Goal: Task Accomplishment & Management: Manage account settings

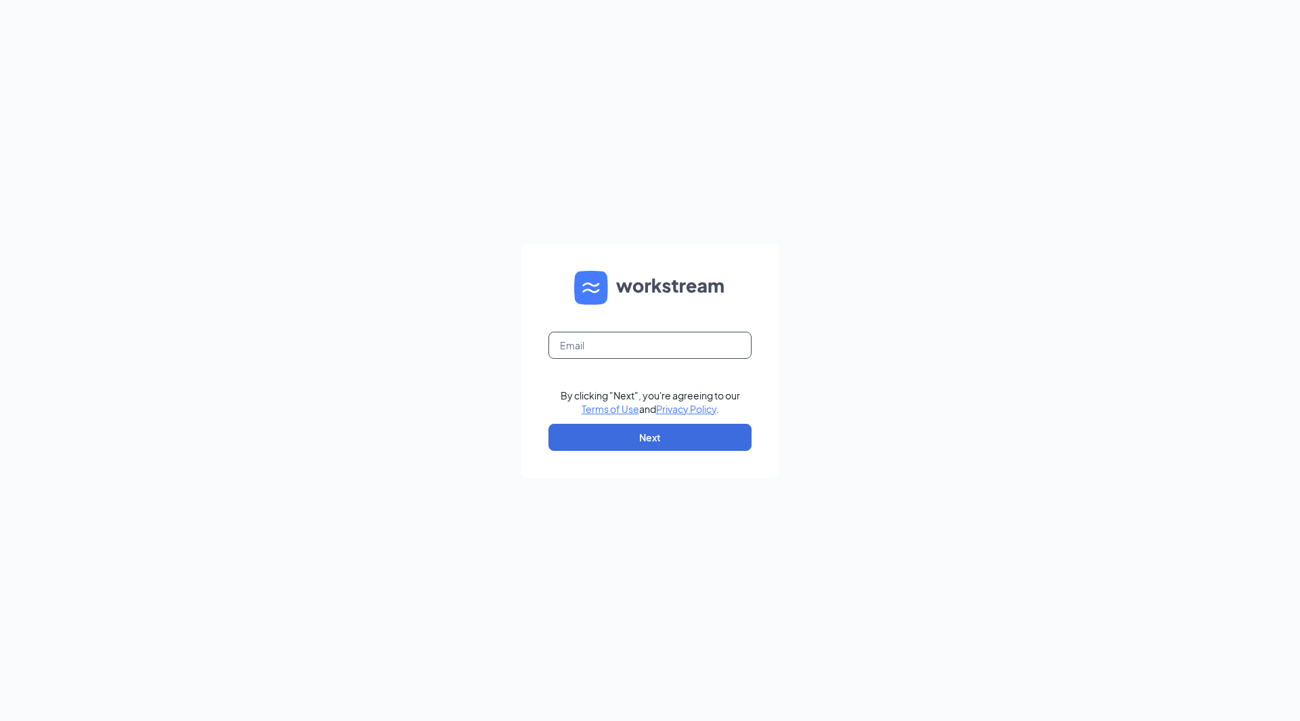
click at [629, 352] on input "text" at bounding box center [650, 345] width 203 height 27
type input "junaid@bajcogroup.net"
click at [618, 446] on button "Next" at bounding box center [650, 437] width 203 height 27
